Goal: Ask a question

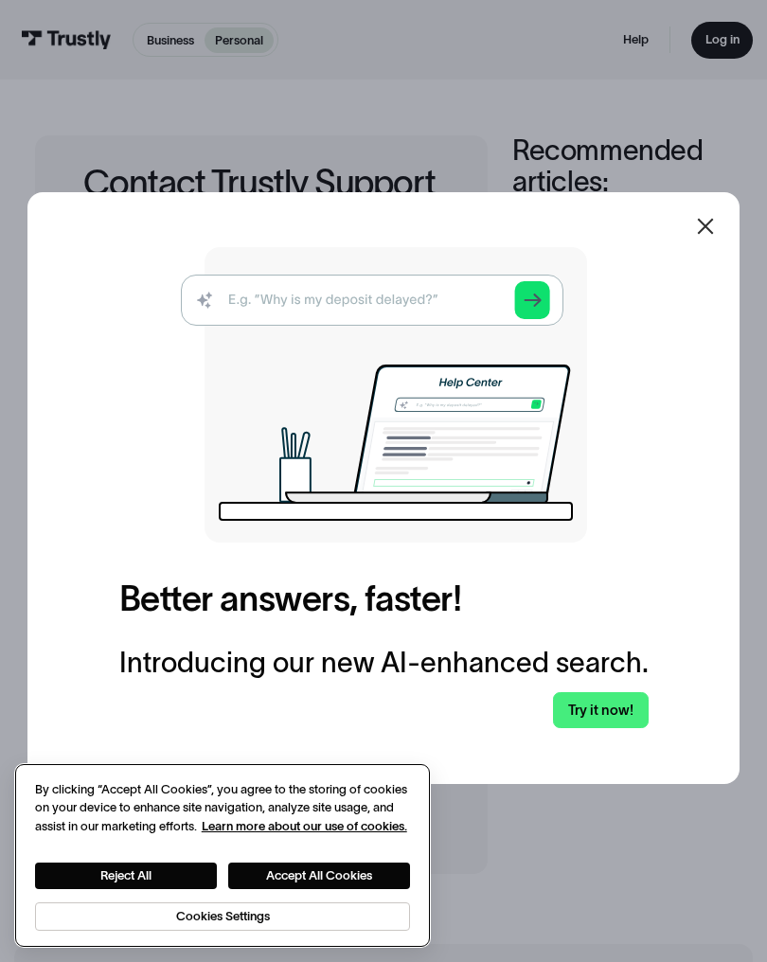
click at [363, 867] on button "Accept All Cookies" at bounding box center [319, 875] width 182 height 27
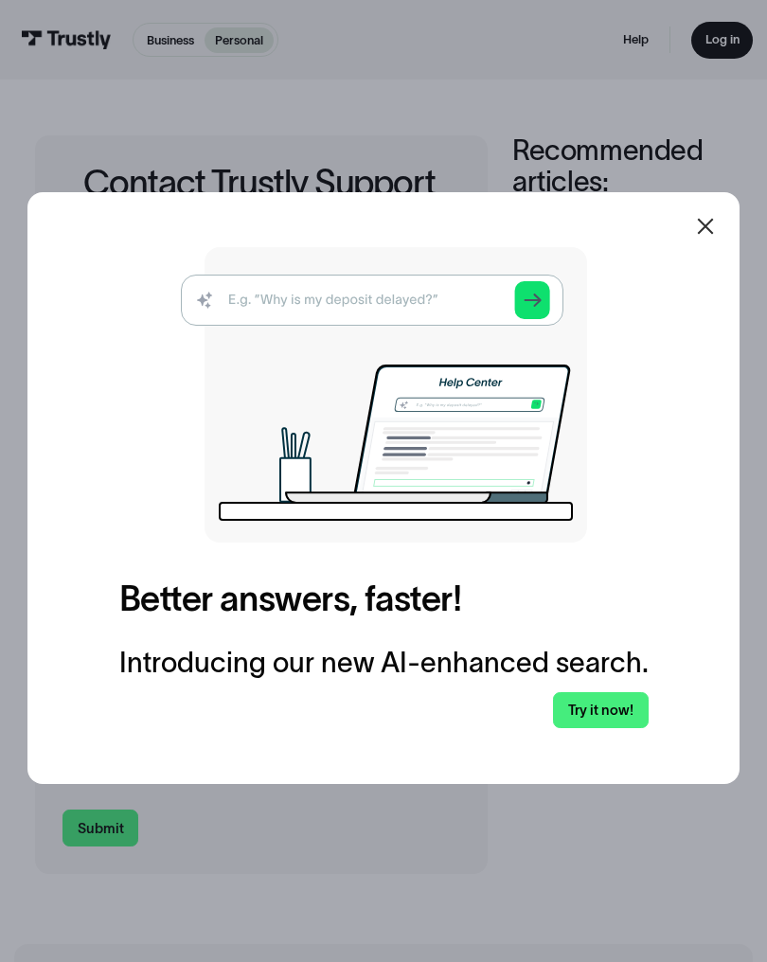
click at [705, 226] on icon at bounding box center [705, 226] width 16 height 16
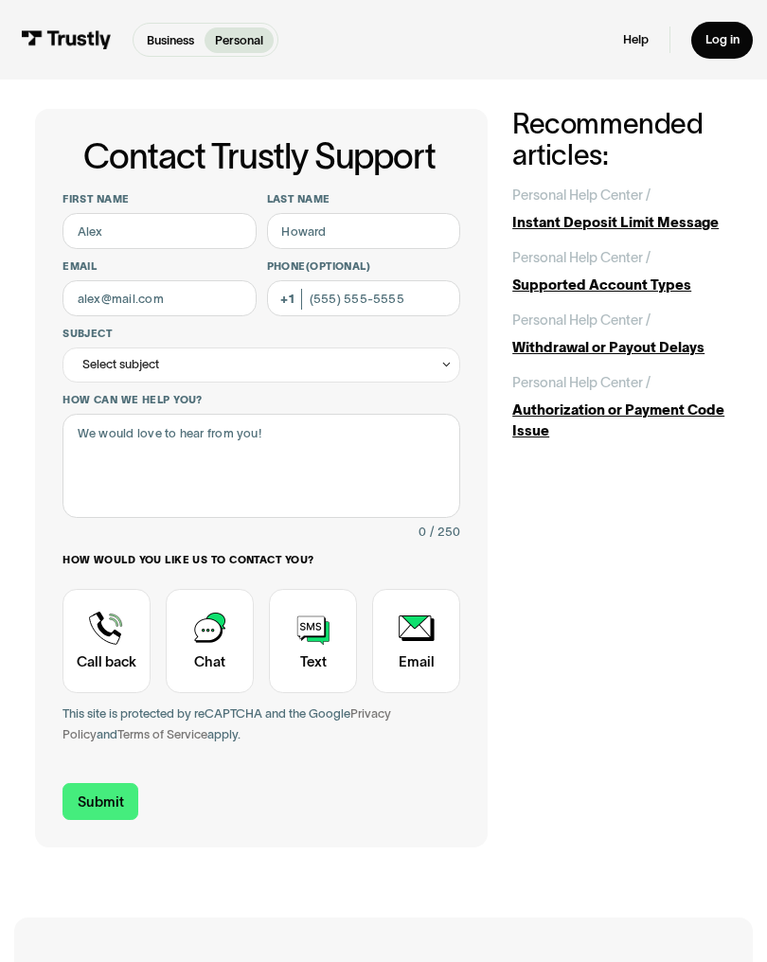
scroll to position [27, 0]
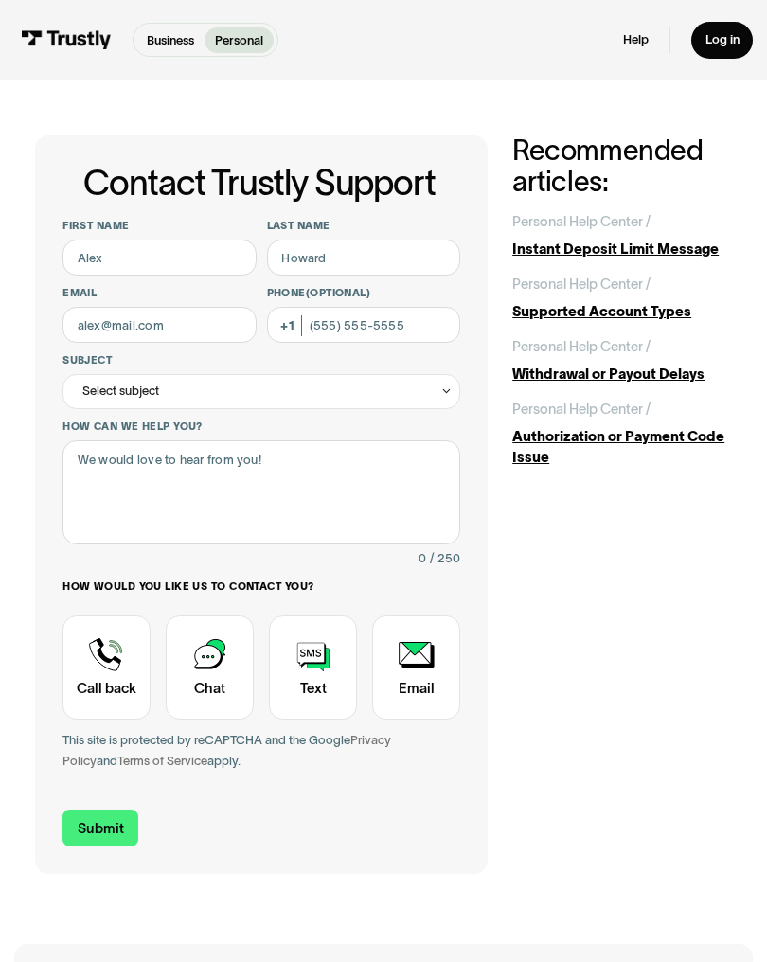
scroll to position [21, 0]
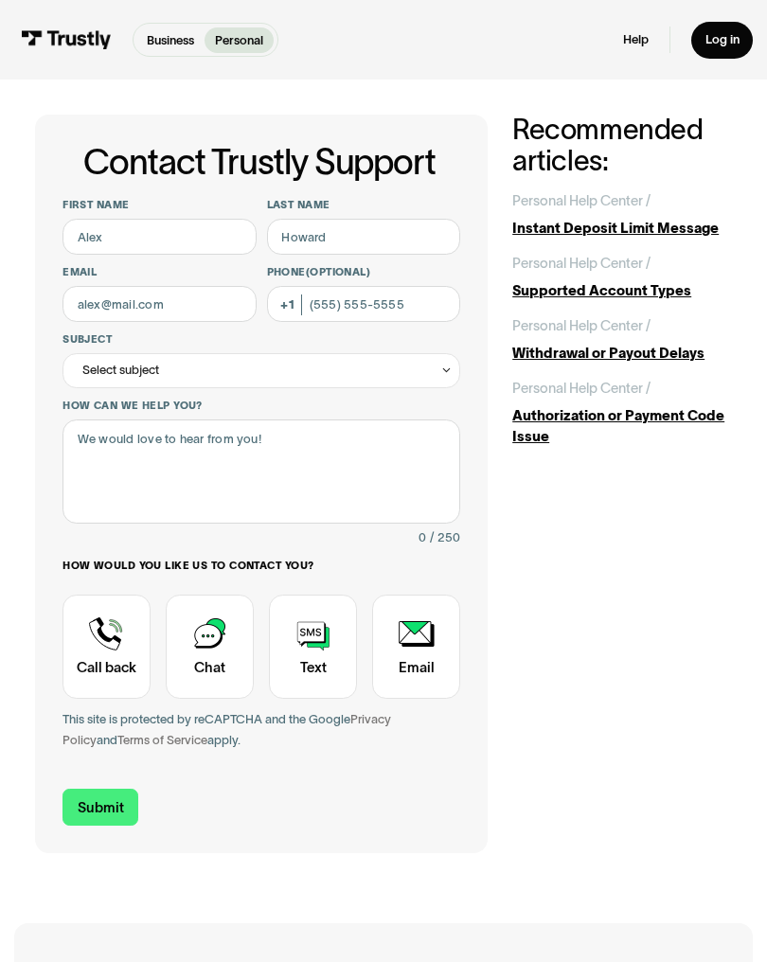
click at [214, 654] on div "Contact Trustly Support" at bounding box center [210, 646] width 88 height 104
click at [186, 620] on div "Contact Trustly Support" at bounding box center [210, 646] width 88 height 104
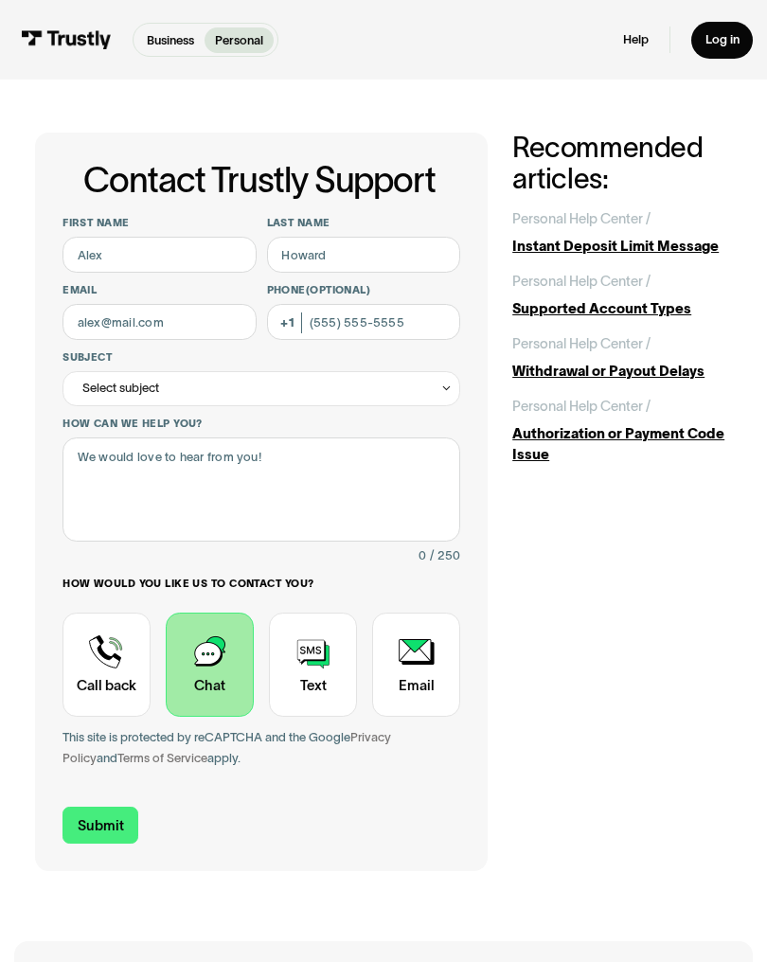
scroll to position [0, 0]
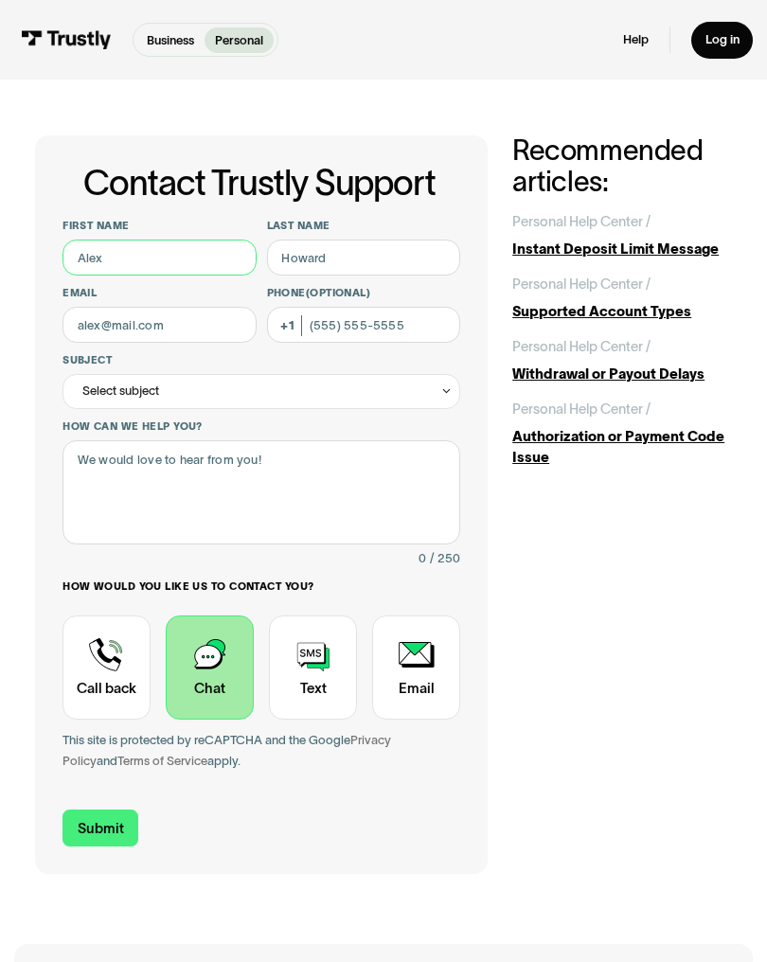
click at [104, 263] on input "First name" at bounding box center [159, 257] width 194 height 36
type input "Charles"
click at [423, 250] on input "Last name" at bounding box center [364, 257] width 194 height 36
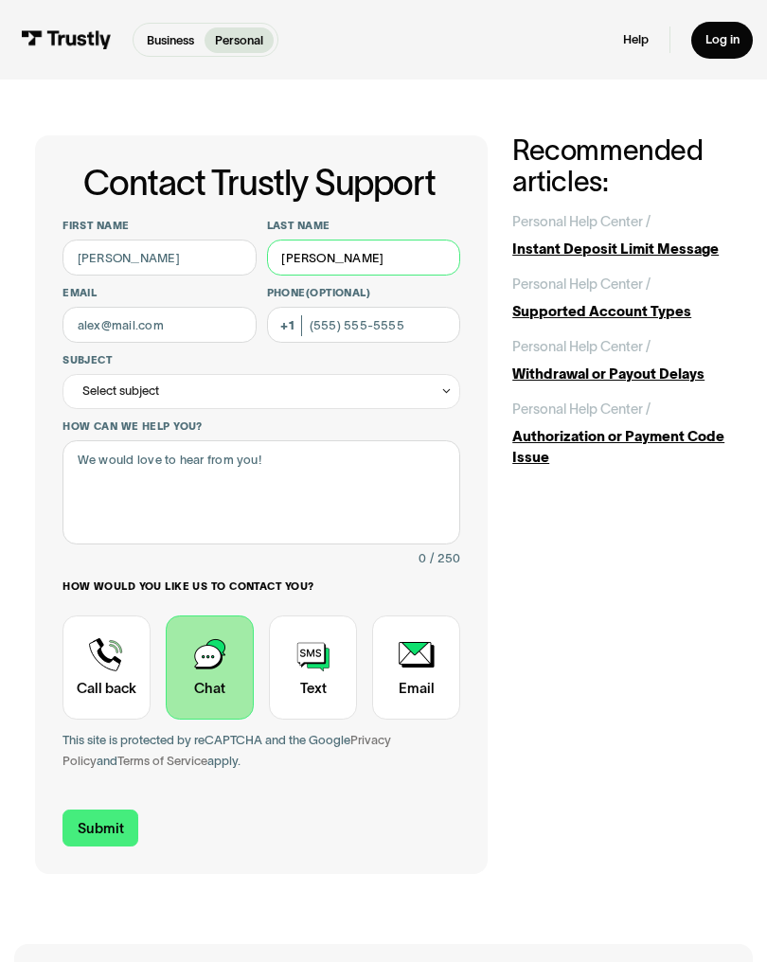
type input "Wells"
click at [94, 317] on input "Email" at bounding box center [159, 325] width 194 height 36
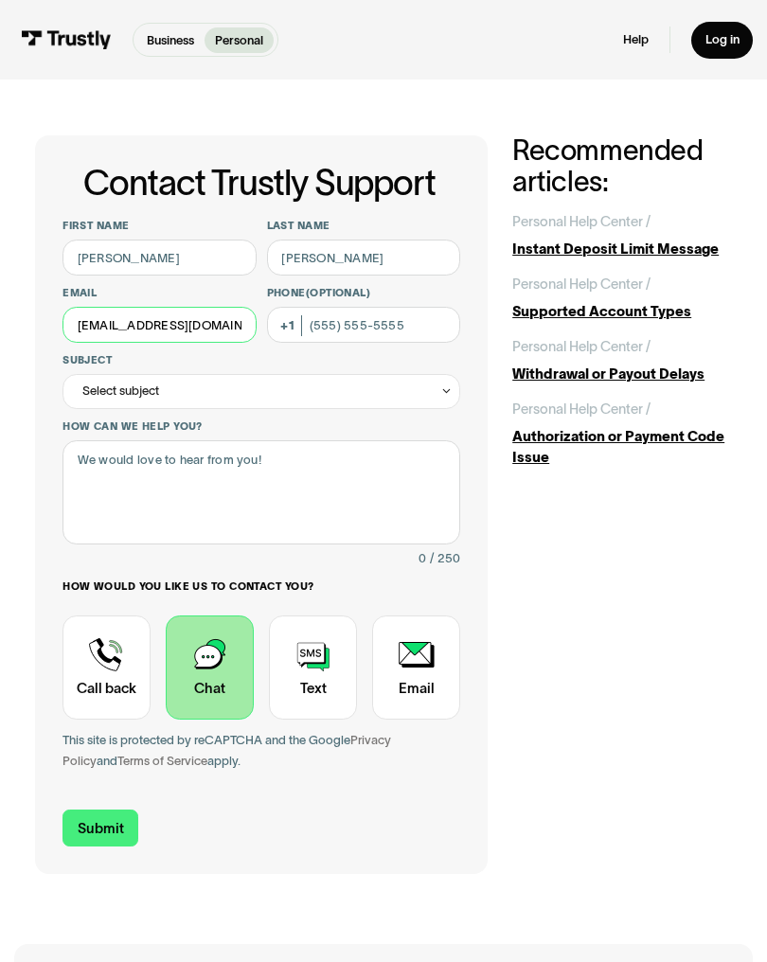
type input "charleswells999@gmail.com"
click at [406, 319] on input "Phone (Optional)" at bounding box center [364, 325] width 194 height 36
type input "(863) 241-8134"
click at [95, 392] on div "Select subject" at bounding box center [120, 390] width 77 height 21
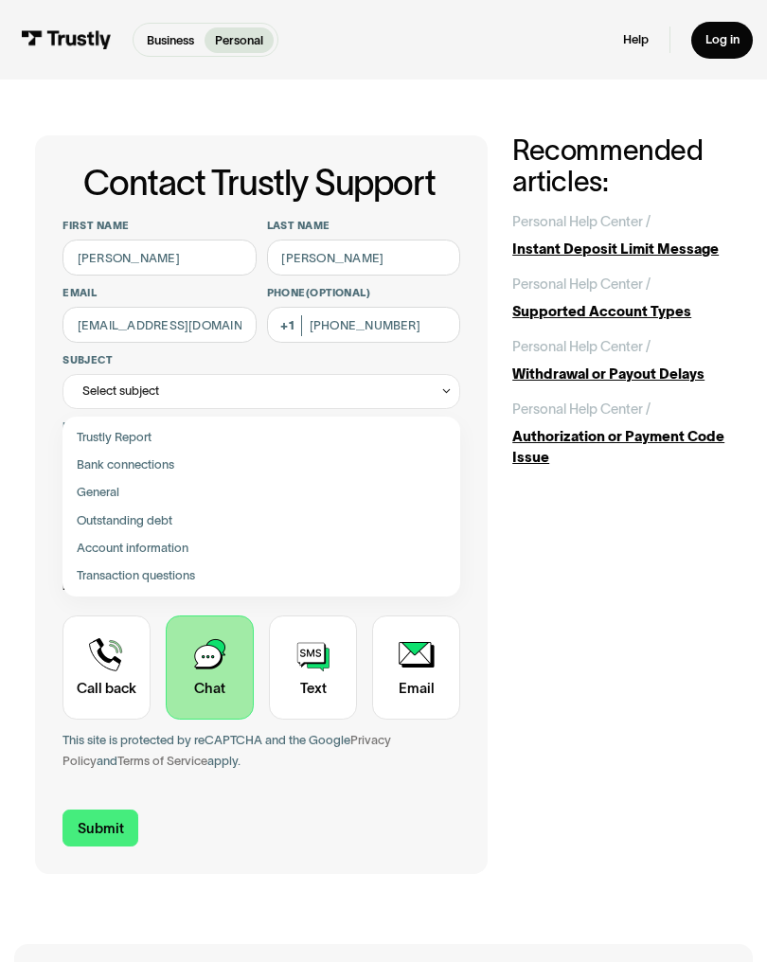
click at [91, 458] on div "Contact Trustly Support" at bounding box center [260, 464] width 383 height 27
type input "**********"
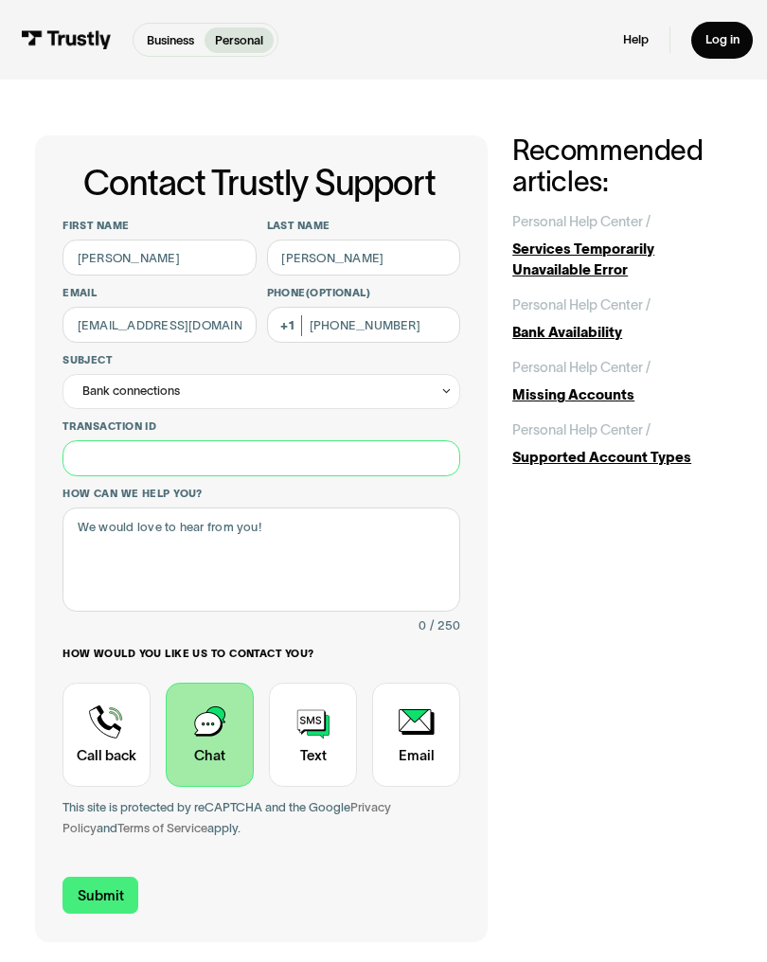
click at [101, 457] on input "Transaction ID" at bounding box center [261, 458] width 398 height 36
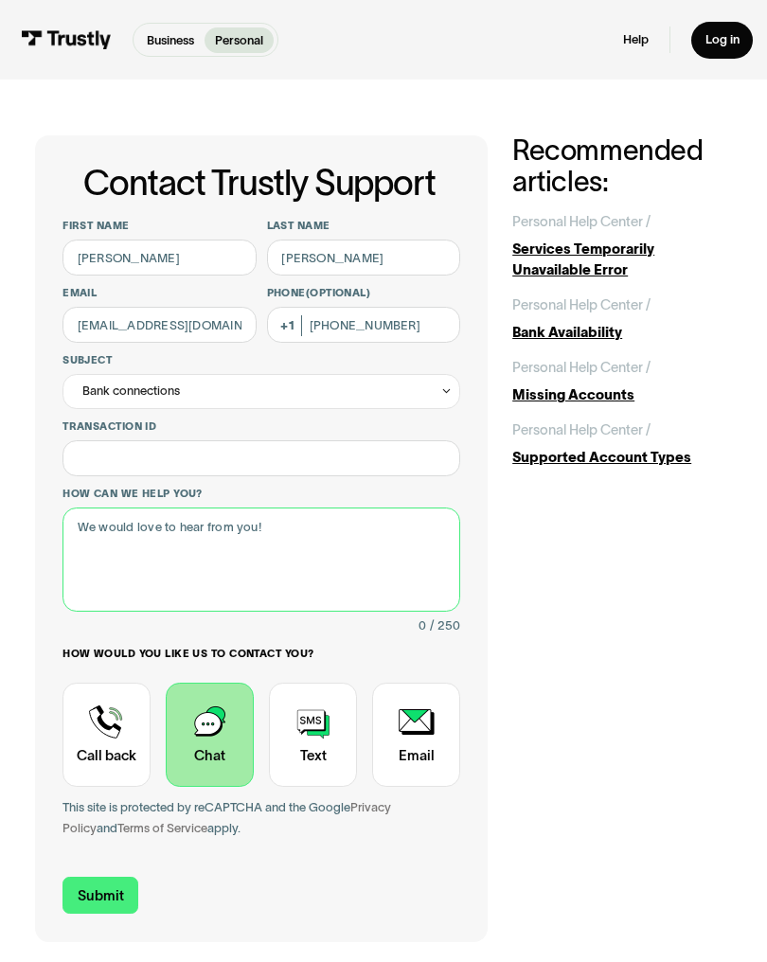
click at [94, 536] on textarea "How can we help you?" at bounding box center [261, 559] width 398 height 104
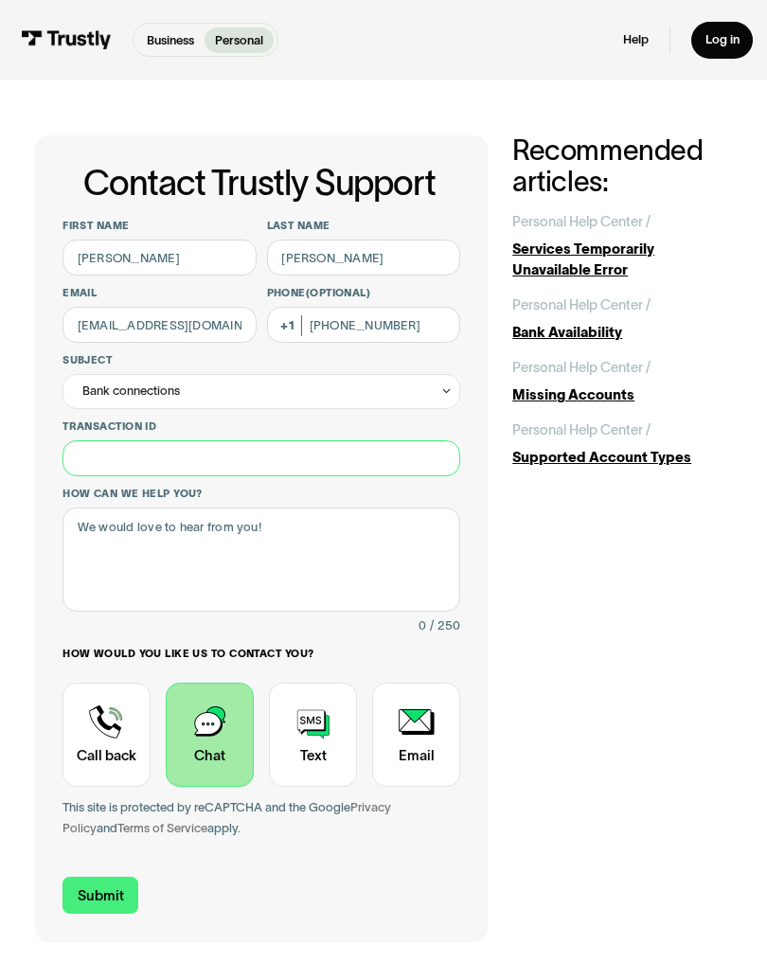
click at [85, 454] on input "Transaction ID" at bounding box center [261, 458] width 398 height 36
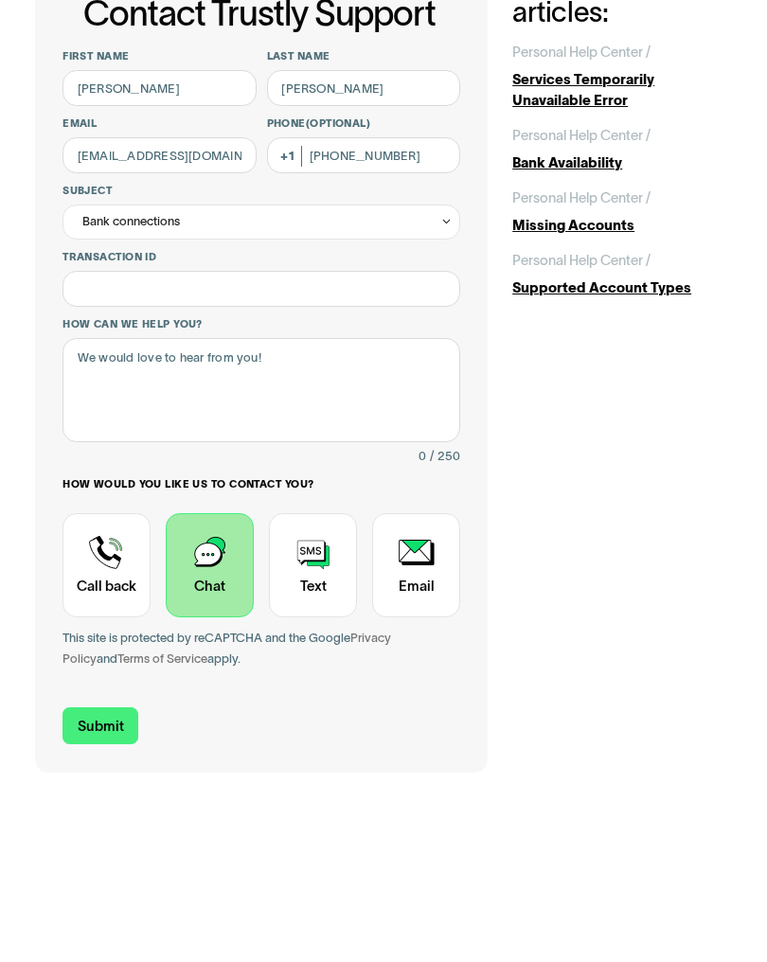
click at [45, 508] on div "**********" at bounding box center [261, 537] width 453 height 805
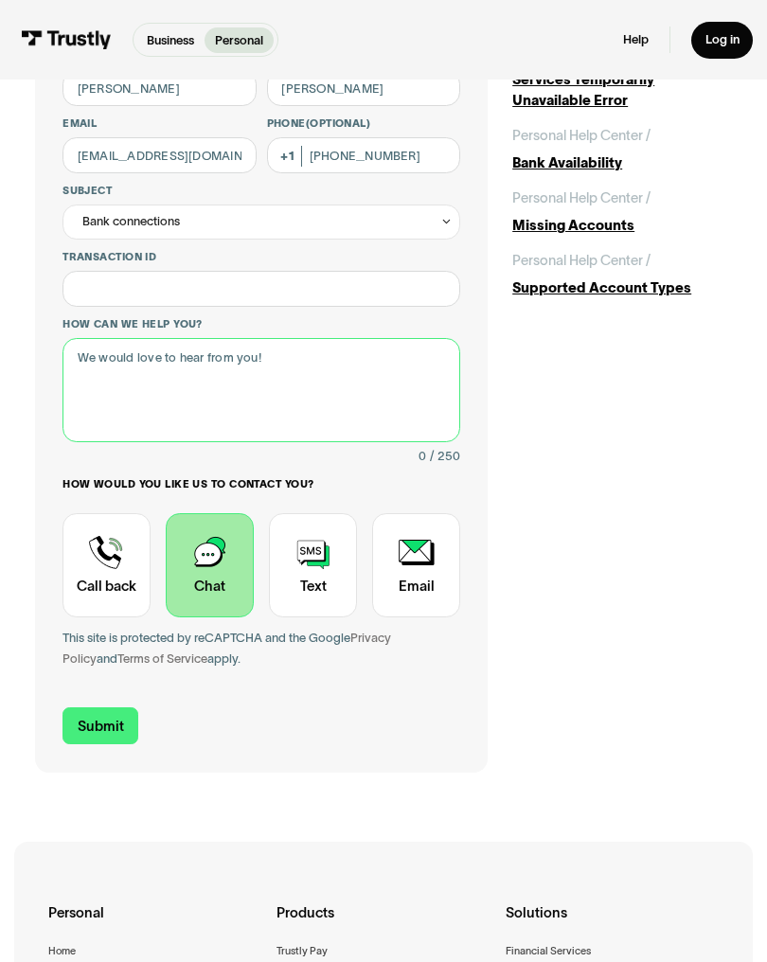
click at [95, 414] on textarea "How can we help you?" at bounding box center [261, 390] width 398 height 104
type textarea "I"
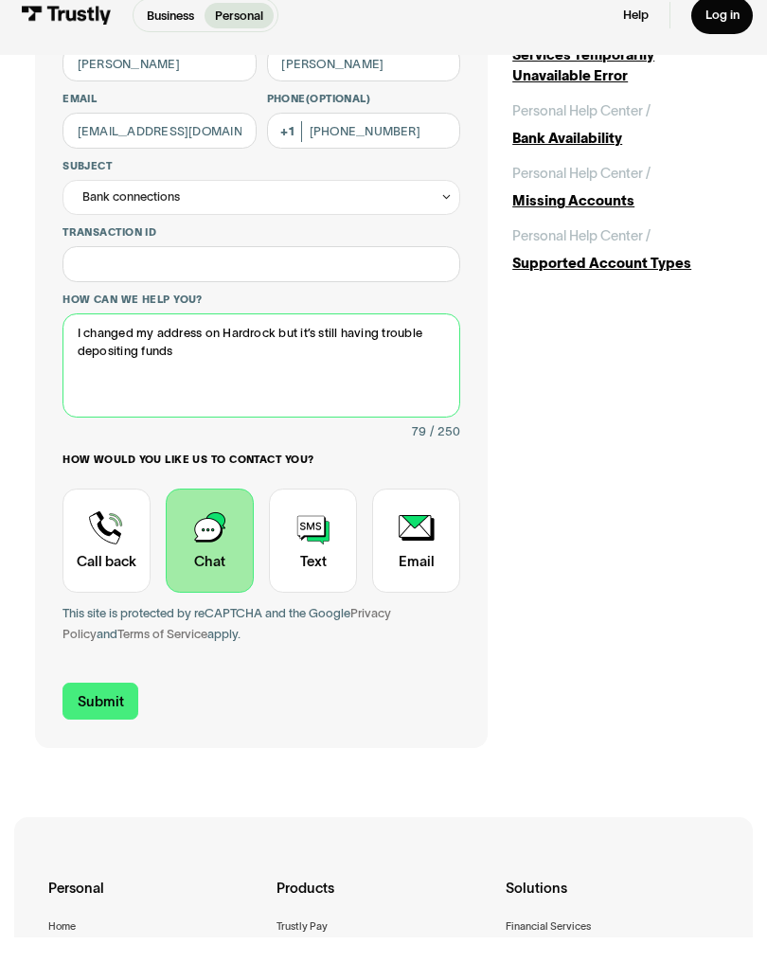
click at [316, 338] on textarea "I changed my address on Hardrock but it’s still having trouble depositing funds" at bounding box center [261, 390] width 398 height 104
click at [188, 357] on textarea "I changed my address on Hardrock but im still having trouble depositing funds" at bounding box center [261, 390] width 398 height 104
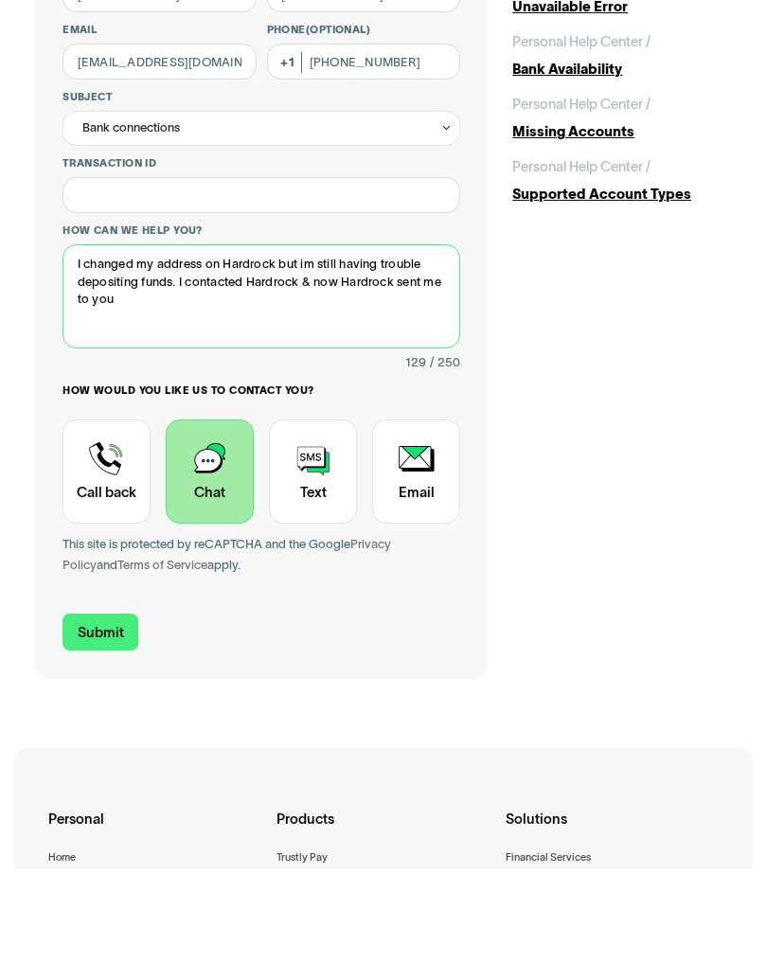
click at [87, 338] on textarea "I changed my address on Hardrock but im still having trouble depositing funds. …" at bounding box center [261, 390] width 398 height 104
click at [81, 338] on textarea "I changed my address on Hardrock but im still having trouble depositing funds. …" at bounding box center [261, 390] width 398 height 104
paste textarea "Contact Trustly Support"
type textarea "I changed my address on Hardrock but im still having trouble depositing funds. …"
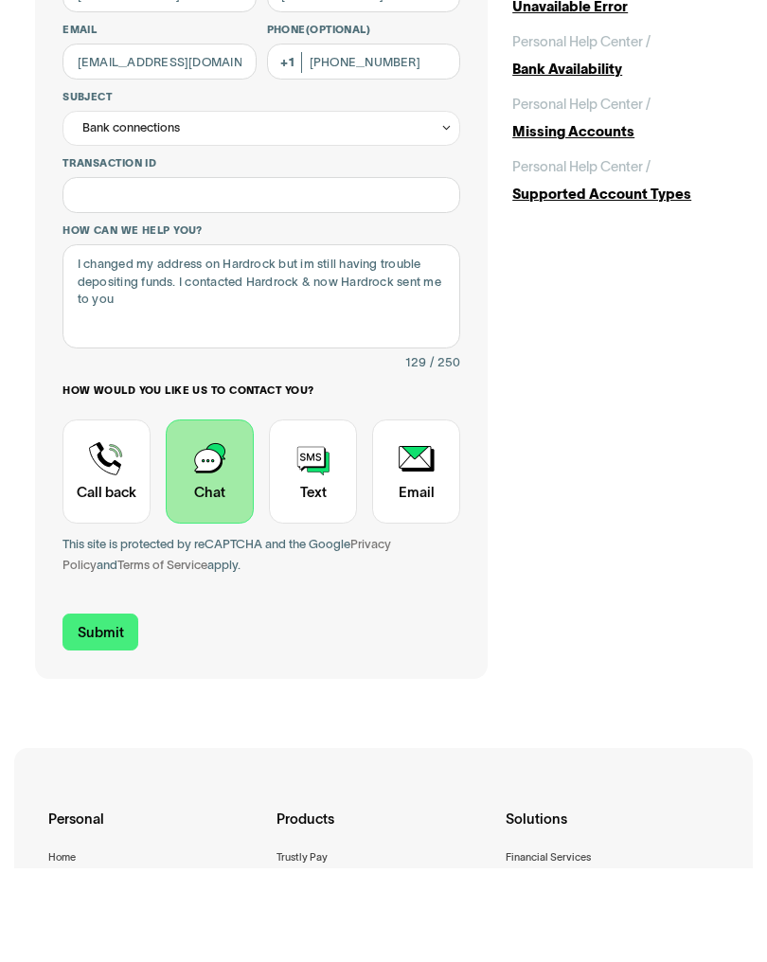
click at [97, 707] on input "Submit" at bounding box center [100, 725] width 76 height 37
type input "+18632418134"
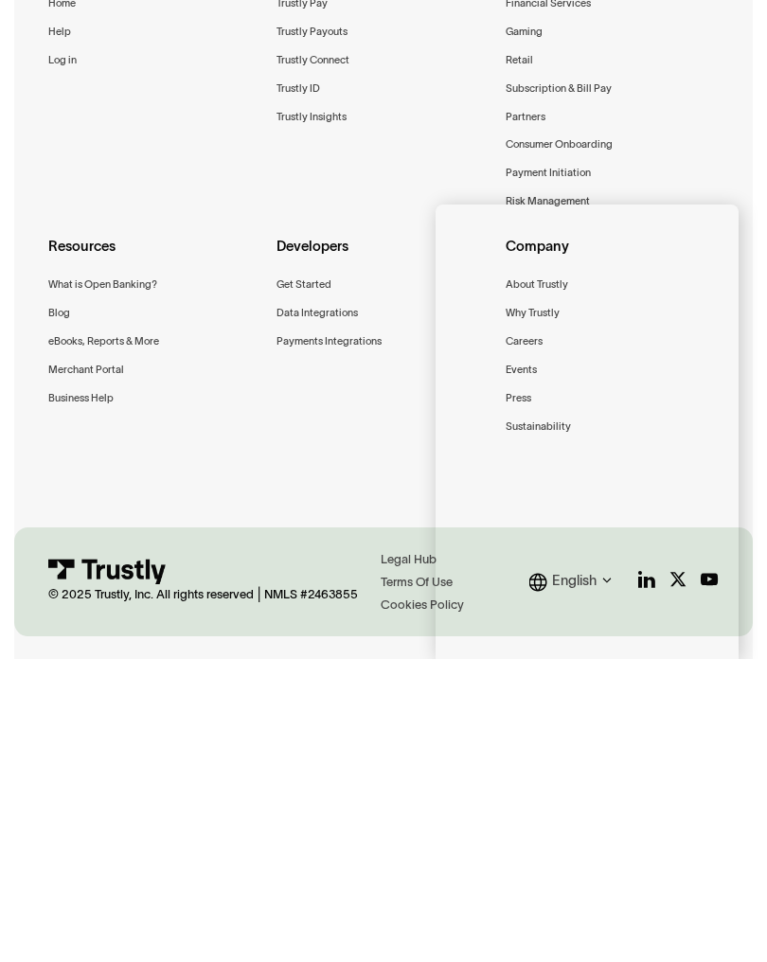
scroll to position [331, 0]
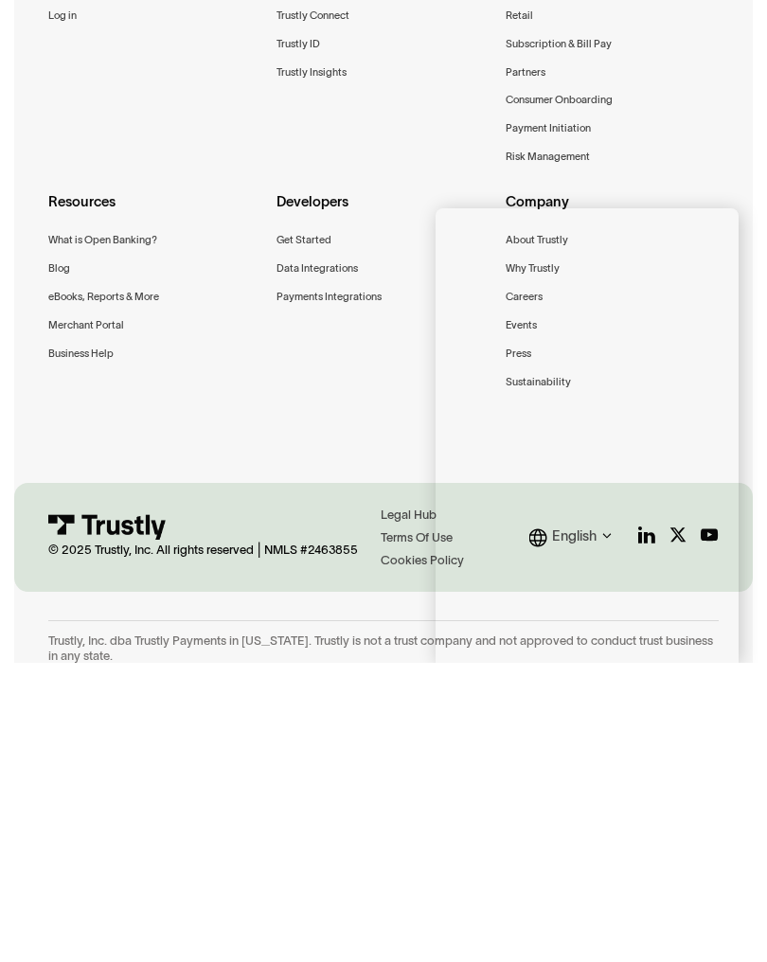
click at [381, 932] on div "Trustly, Inc. dba Trustly Payments in [US_STATE]. Trustly is not a trust compan…" at bounding box center [382, 947] width 669 height 31
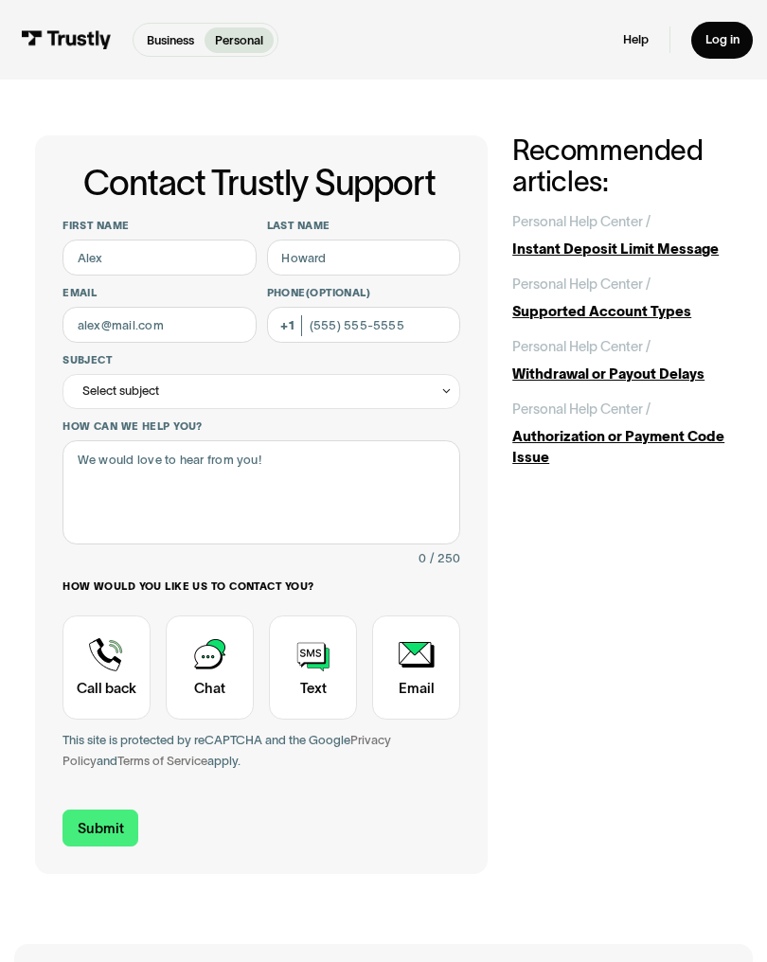
click at [733, 54] on link "Log in" at bounding box center [722, 40] width 62 height 37
